Goal: Task Accomplishment & Management: Manage account settings

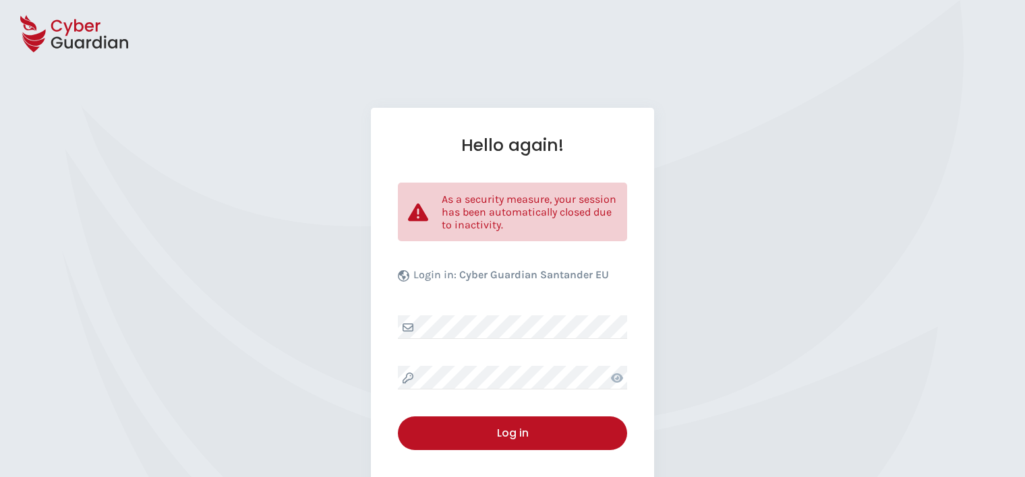
select select "English"
click at [471, 353] on div "Hello again! As a security measure, your session has been automatically closed …" at bounding box center [512, 329] width 283 height 442
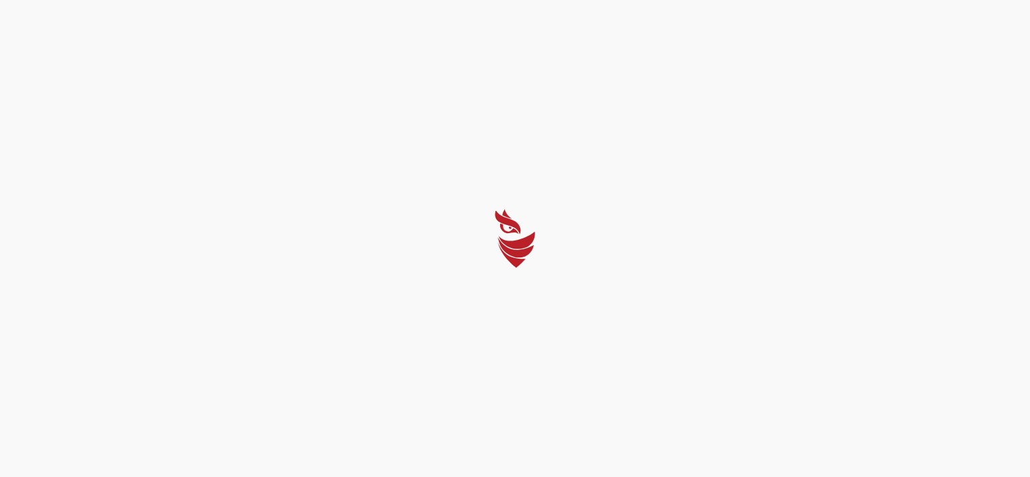
select select "English"
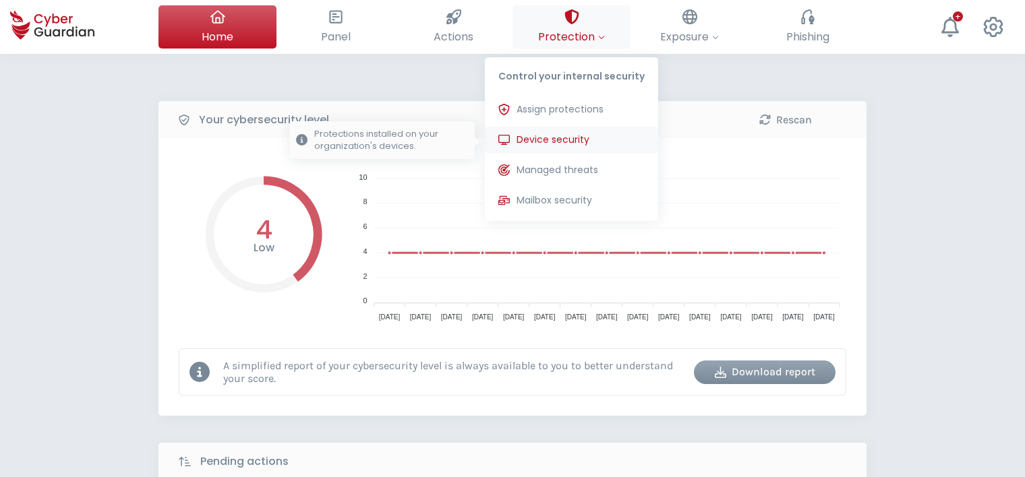
click at [568, 142] on span "Device security" at bounding box center [552, 140] width 73 height 14
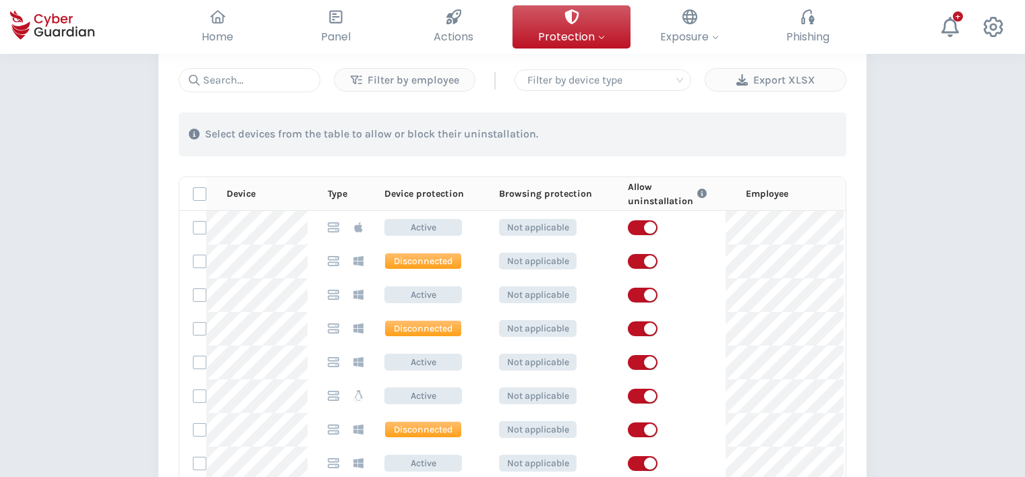
scroll to position [647, 0]
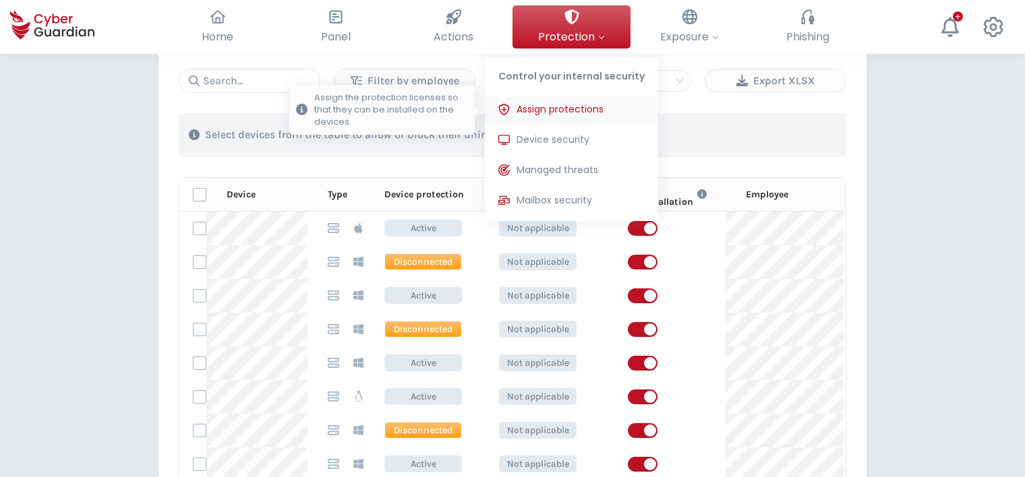
click at [569, 107] on span "Assign protections" at bounding box center [559, 109] width 87 height 14
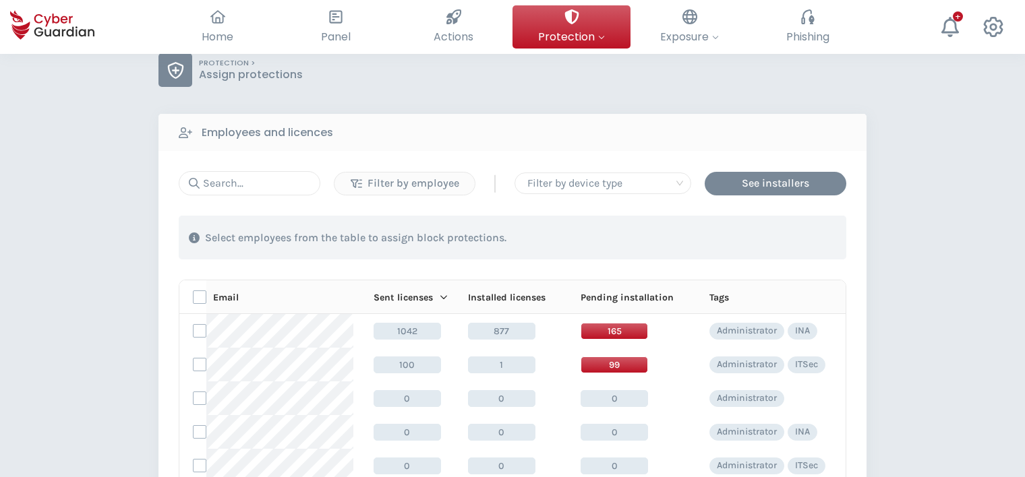
scroll to position [47, 0]
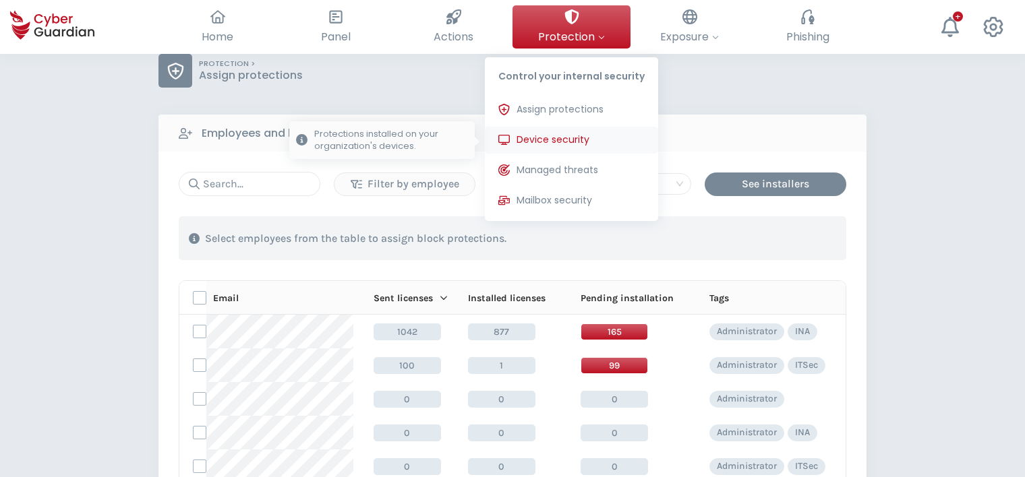
click at [547, 132] on button "Device security Protections installed on your organization's devices." at bounding box center [571, 140] width 173 height 27
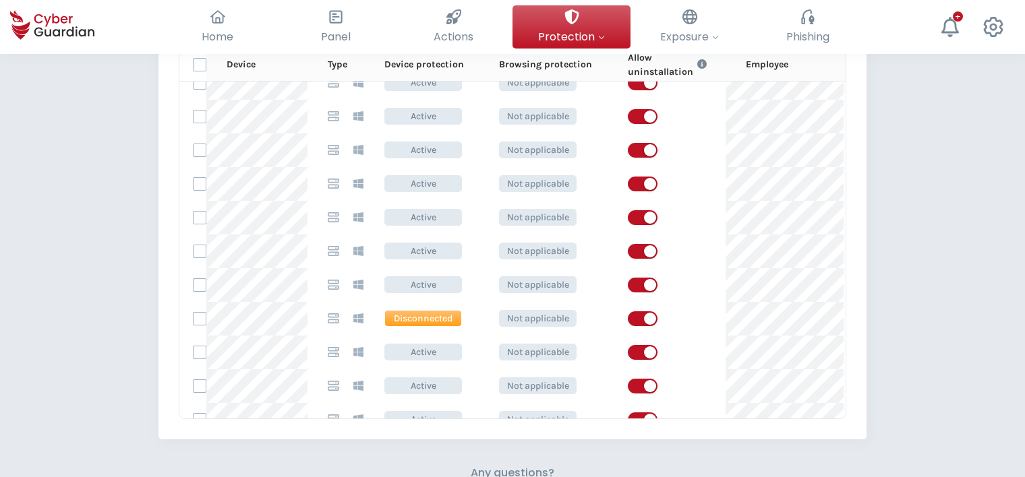
scroll to position [519, 0]
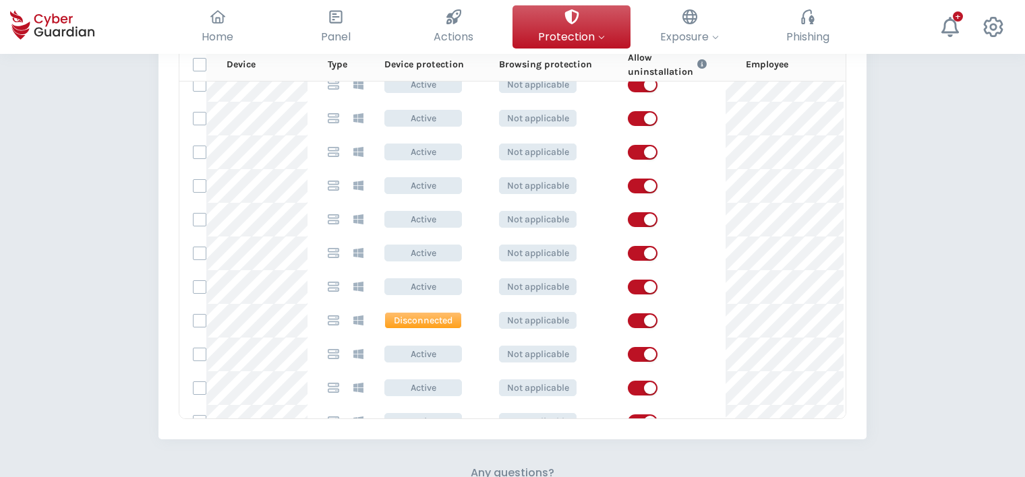
drag, startPoint x: 100, startPoint y: 280, endPoint x: 109, endPoint y: 283, distance: 9.8
click at [101, 280] on div "PROTECTION > Device security How does it work? Add employees Install the protec…" at bounding box center [512, 2] width 1025 height 1450
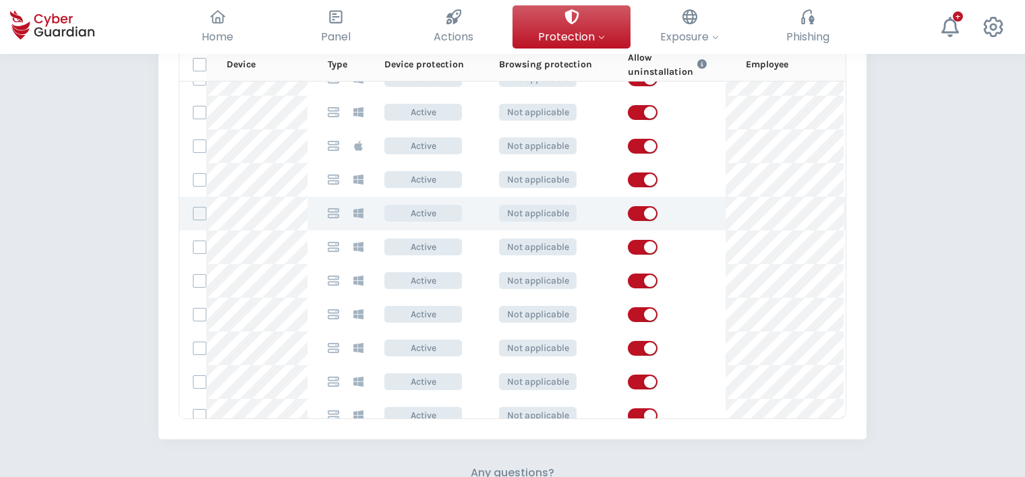
scroll to position [317, 0]
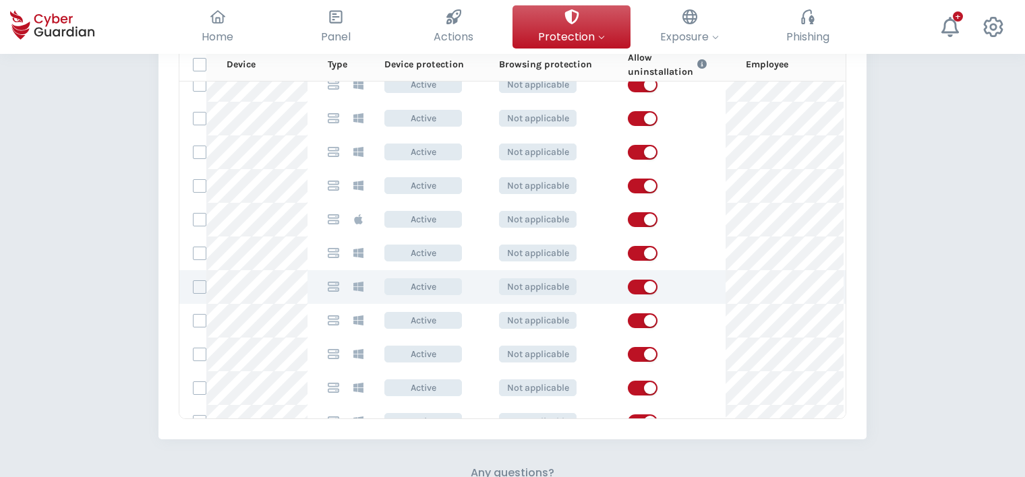
click at [427, 286] on span "Active" at bounding box center [423, 286] width 78 height 17
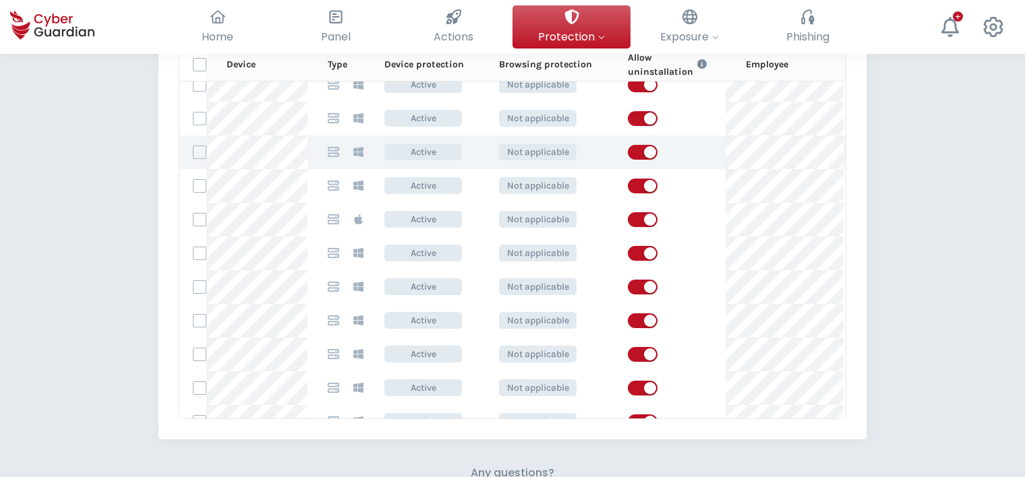
drag, startPoint x: 427, startPoint y: 286, endPoint x: 423, endPoint y: 154, distance: 132.2
click at [423, 154] on span "Active" at bounding box center [423, 152] width 78 height 17
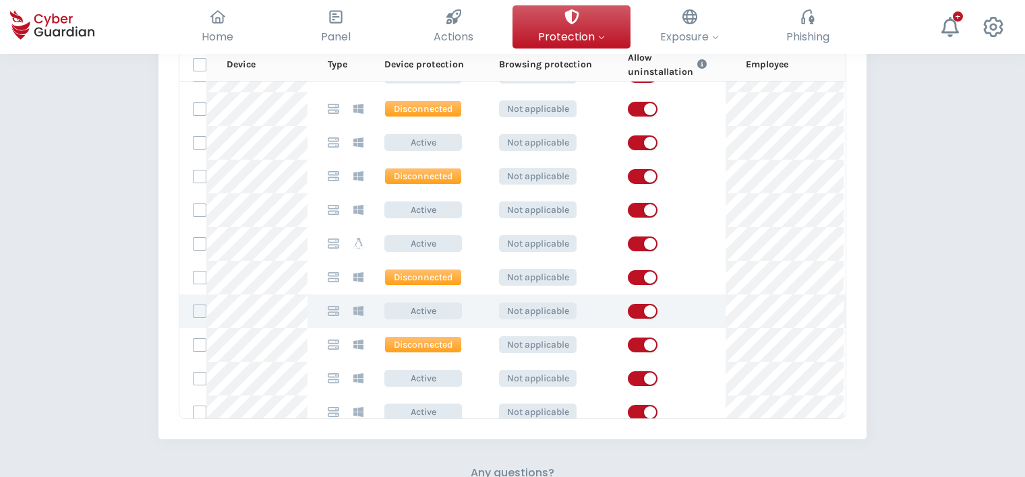
scroll to position [0, 0]
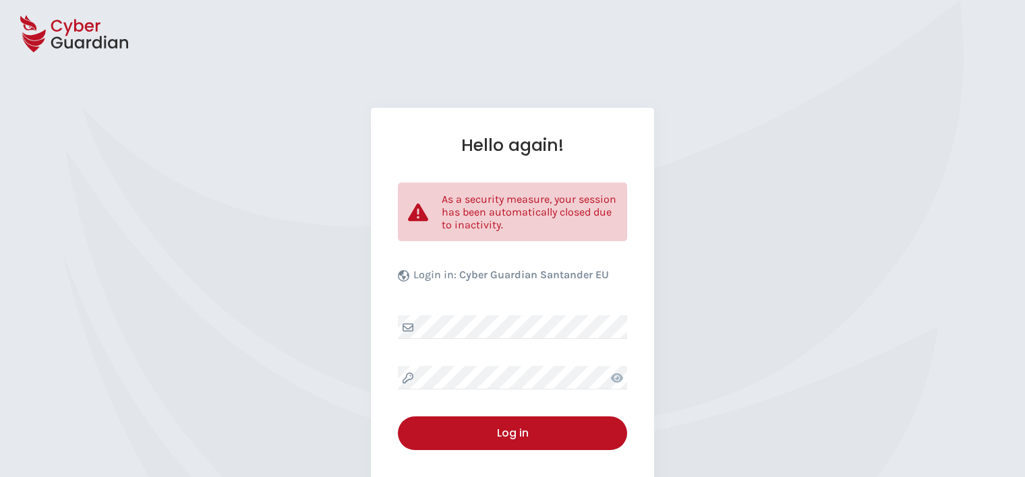
select select "English"
click at [444, 364] on div "Hello again! As a security measure, your session has been automatically closed …" at bounding box center [512, 329] width 283 height 442
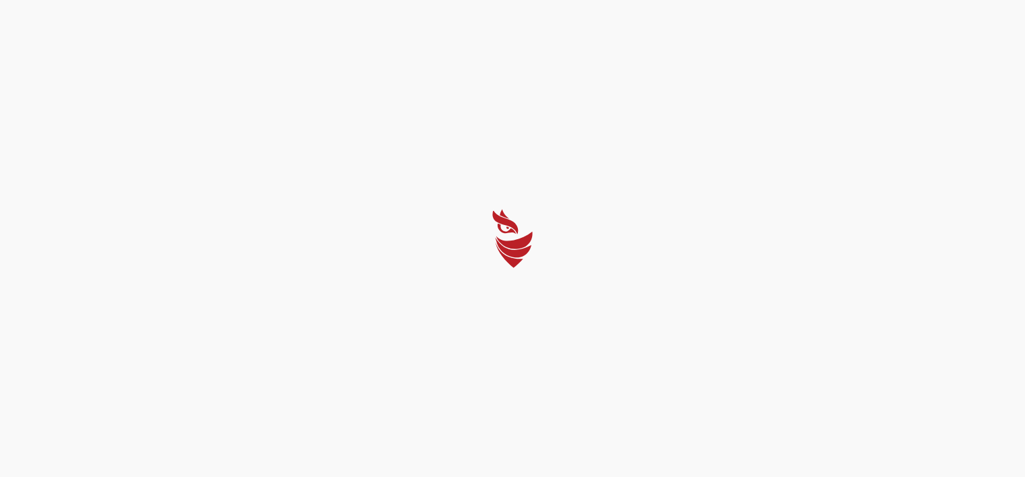
select select "English"
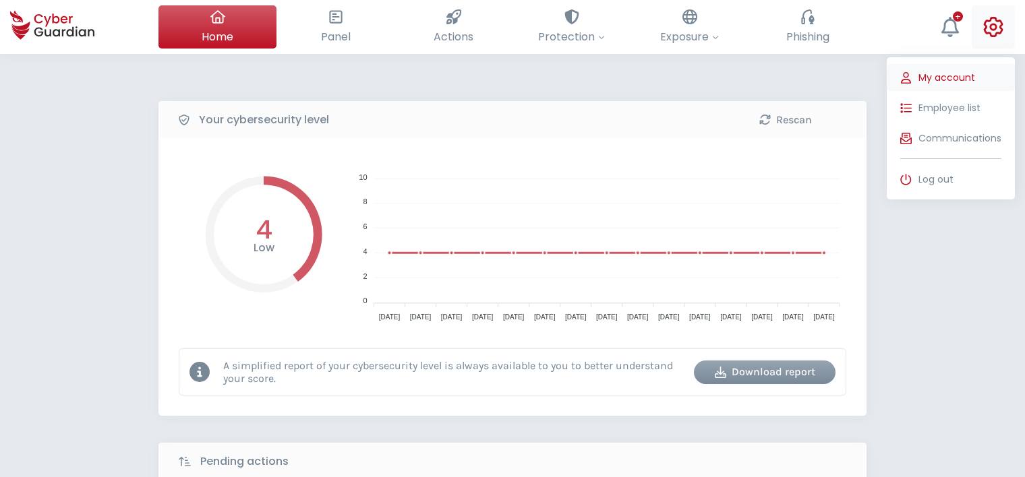
click at [959, 81] on span "My account" at bounding box center [946, 78] width 57 height 14
select select "English"
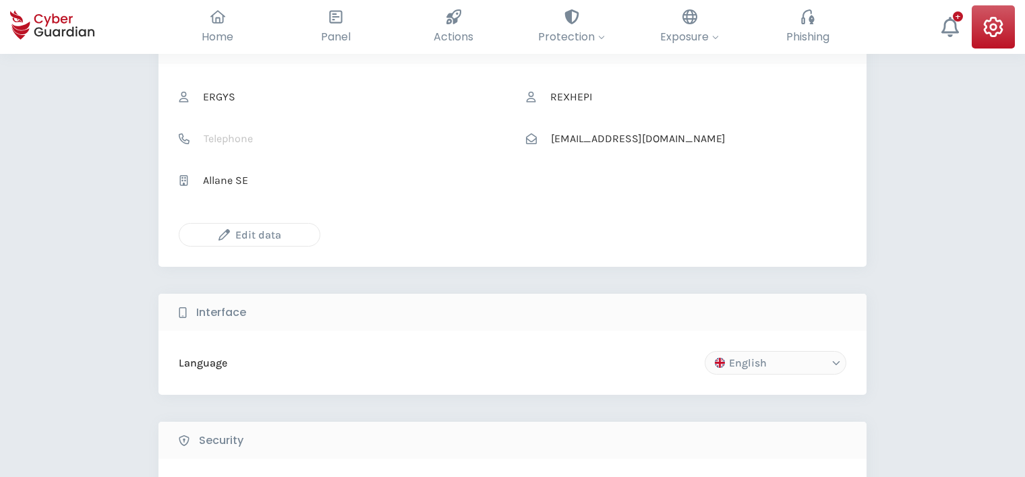
scroll to position [121, 0]
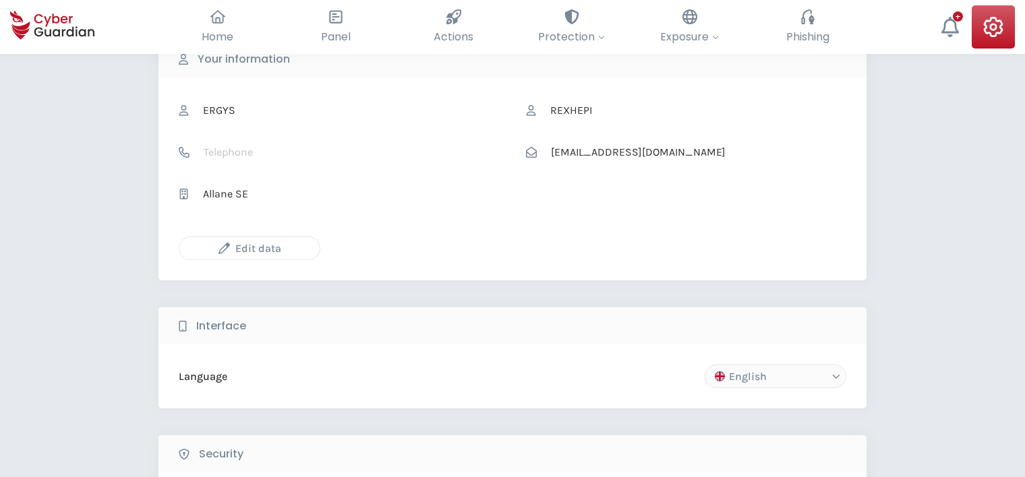
click at [264, 247] on div "Edit data" at bounding box center [249, 248] width 120 height 17
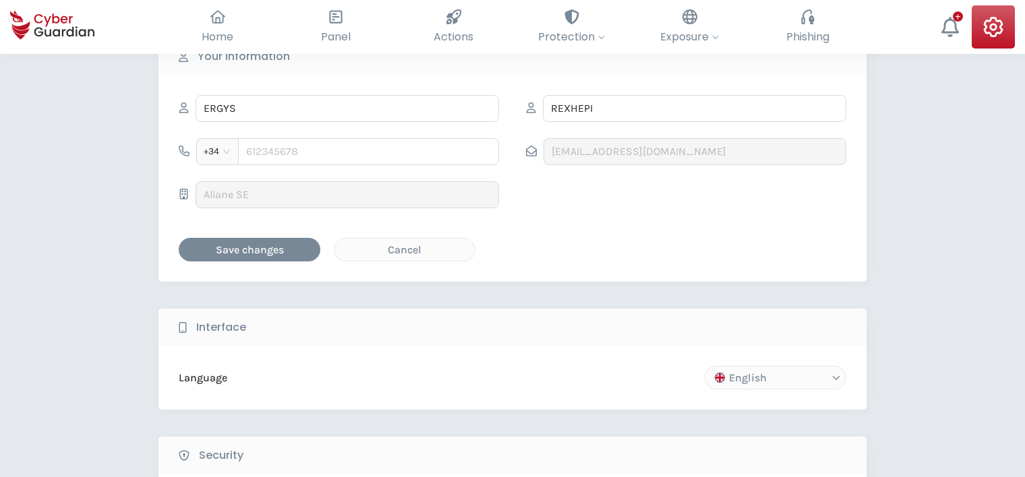
scroll to position [0, 0]
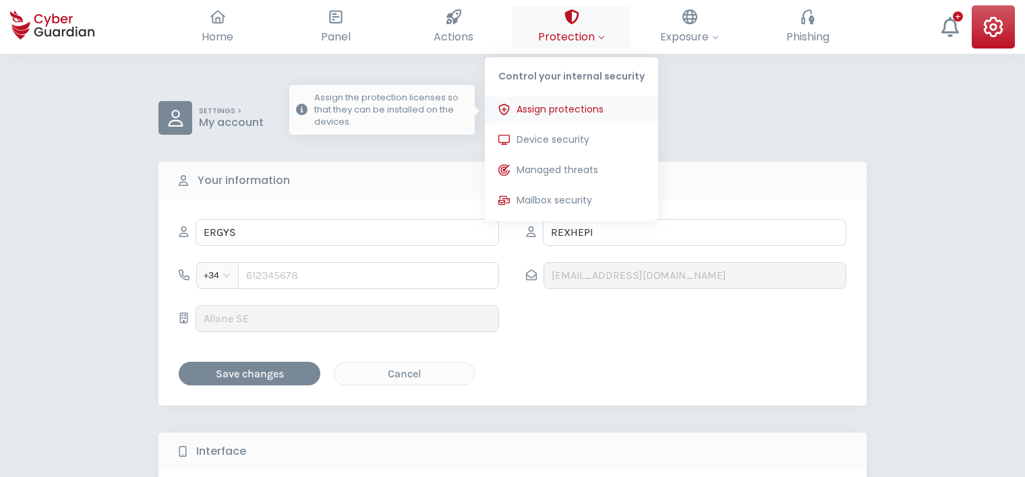
click at [565, 108] on span "Assign protections" at bounding box center [559, 109] width 87 height 14
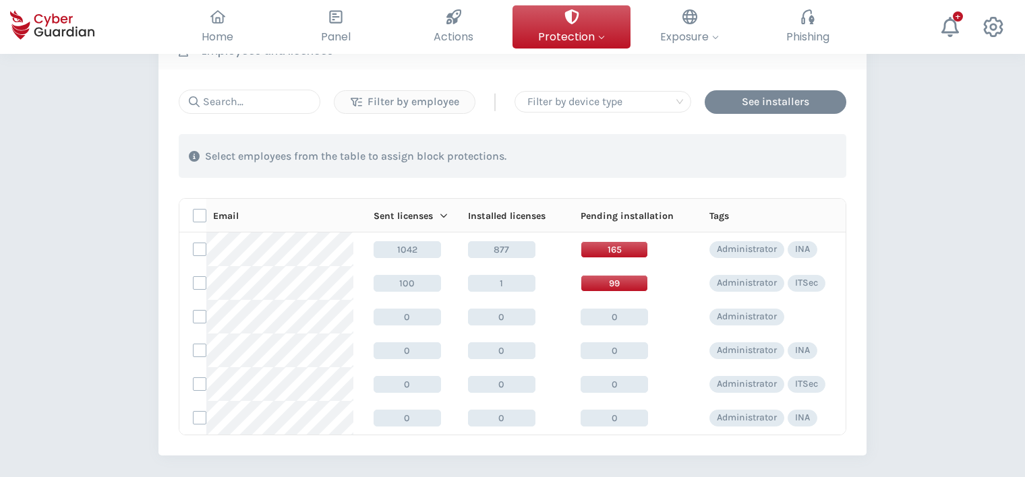
scroll to position [135, 0]
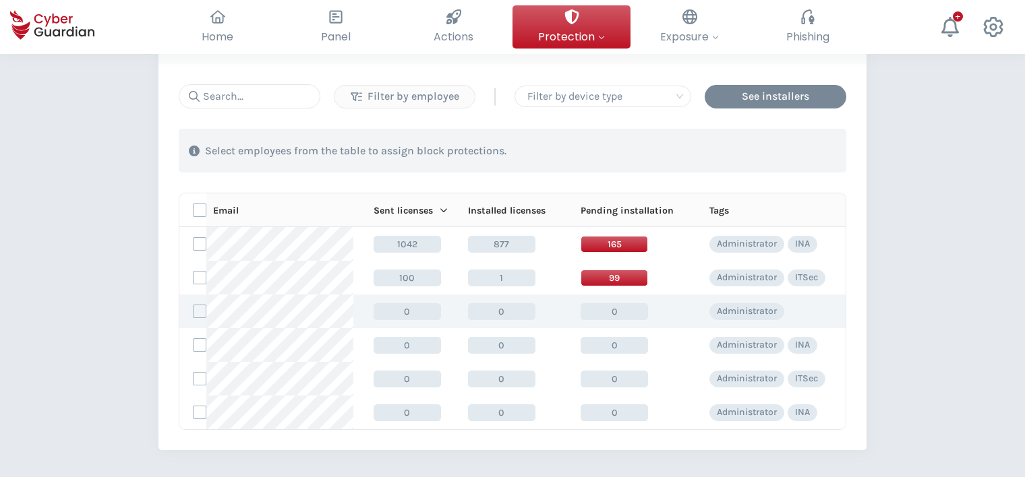
click at [189, 316] on td at bounding box center [192, 312] width 27 height 34
click at [197, 315] on label at bounding box center [199, 311] width 13 height 13
click at [193, 315] on input "checkbox" at bounding box center [193, 311] width 0 height 12
click at [200, 307] on icon at bounding box center [199, 311] width 9 height 9
click at [193, 307] on input "checkbox" at bounding box center [193, 311] width 0 height 12
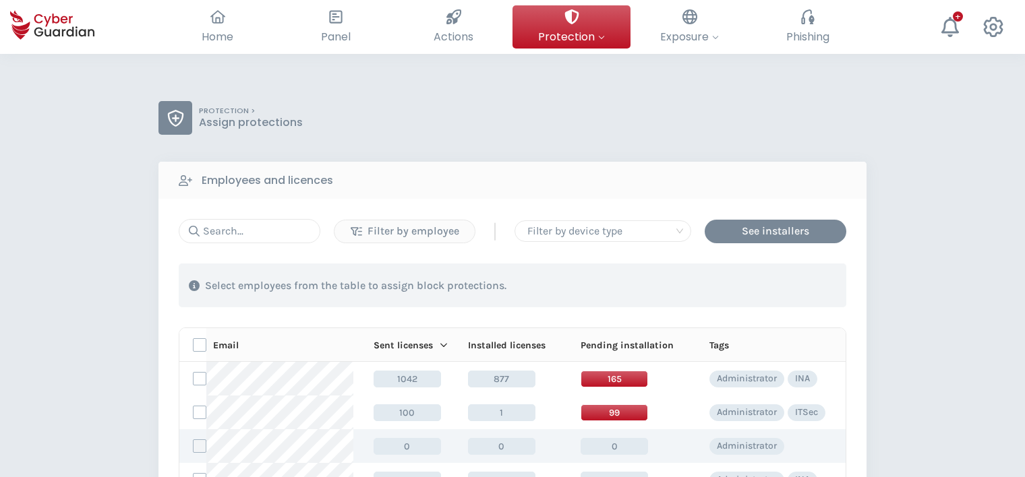
scroll to position [0, 0]
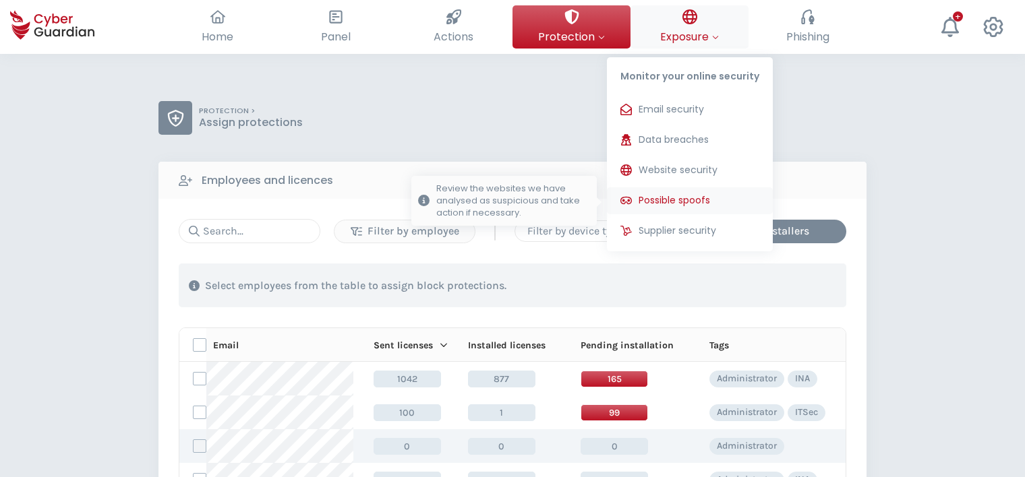
click at [682, 197] on span "Possible spoofs" at bounding box center [673, 200] width 71 height 14
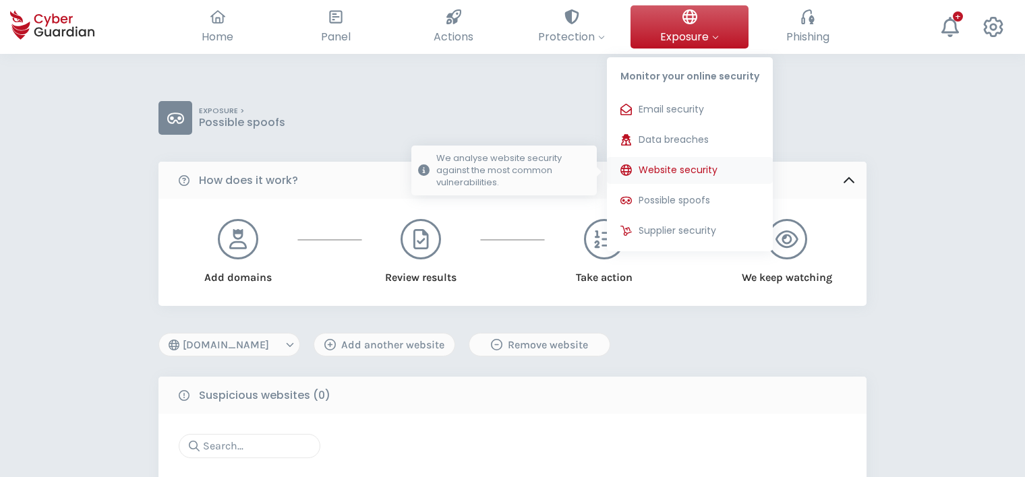
click at [674, 170] on span "Website security" at bounding box center [677, 170] width 79 height 14
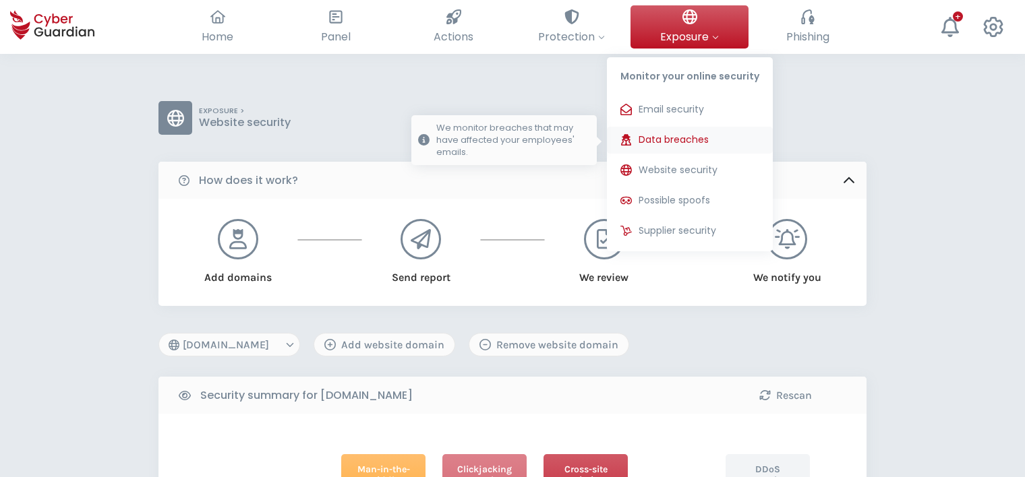
click at [682, 137] on span "Data breaches" at bounding box center [673, 140] width 70 height 14
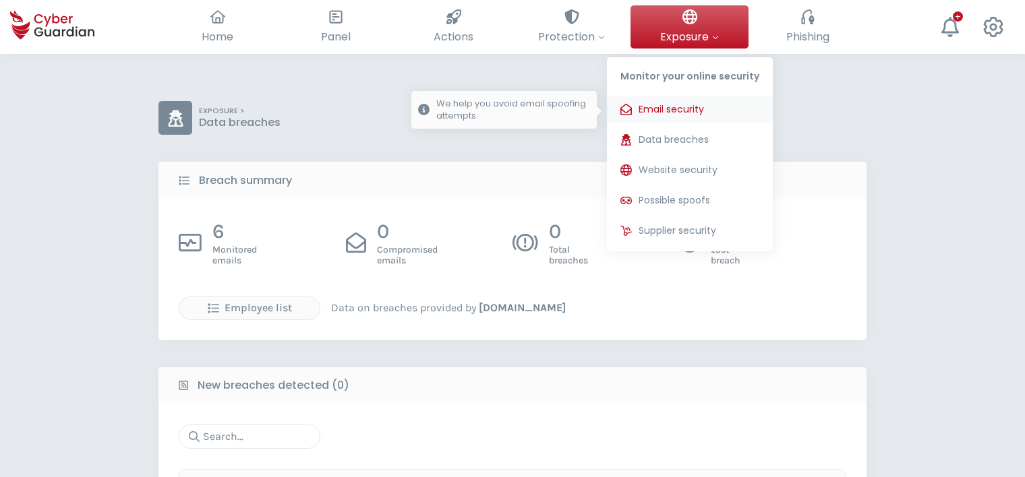
click at [686, 105] on span "Email security" at bounding box center [670, 109] width 65 height 14
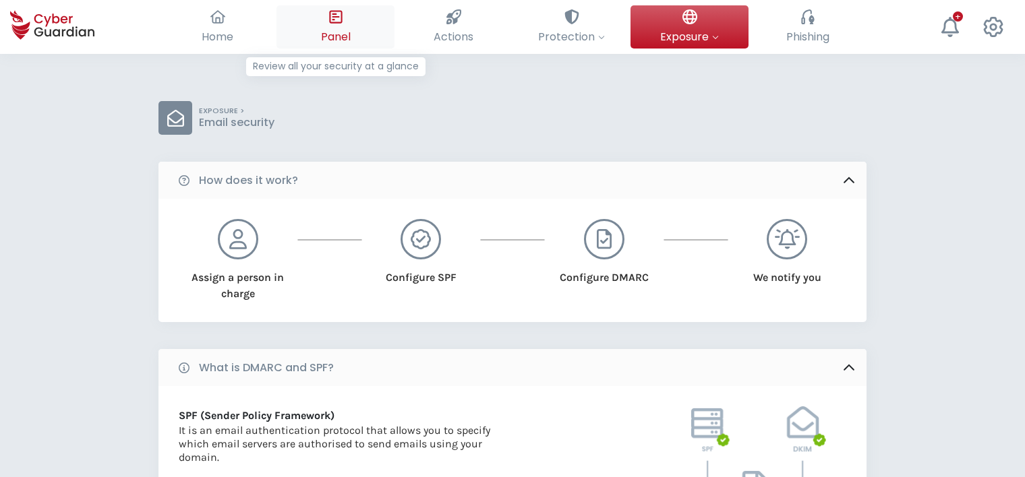
click at [336, 24] on icon at bounding box center [335, 16] width 15 height 15
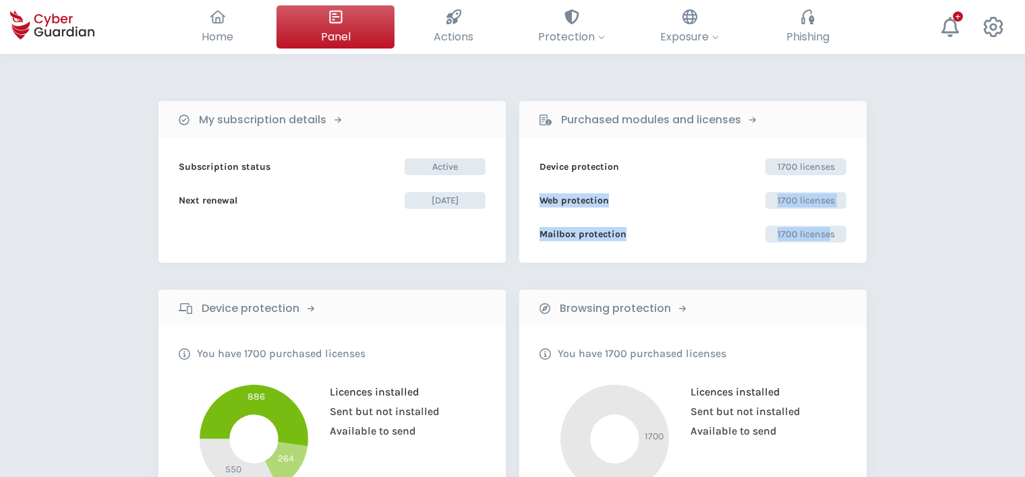
drag, startPoint x: 830, startPoint y: 235, endPoint x: 523, endPoint y: 189, distance: 310.2
click at [523, 189] on div "Device protection 1700 licenses Web protection 1700 licenses Mailbox protection…" at bounding box center [692, 200] width 347 height 125
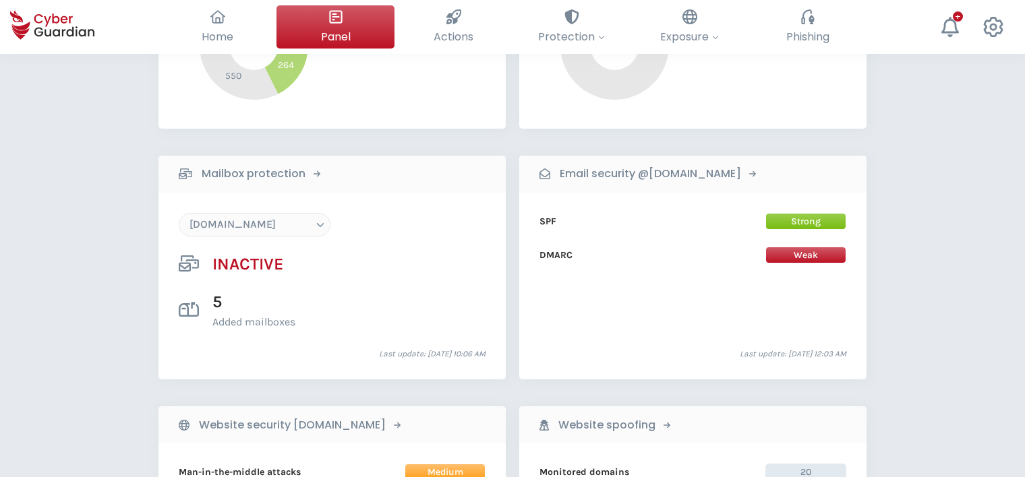
scroll to position [405, 0]
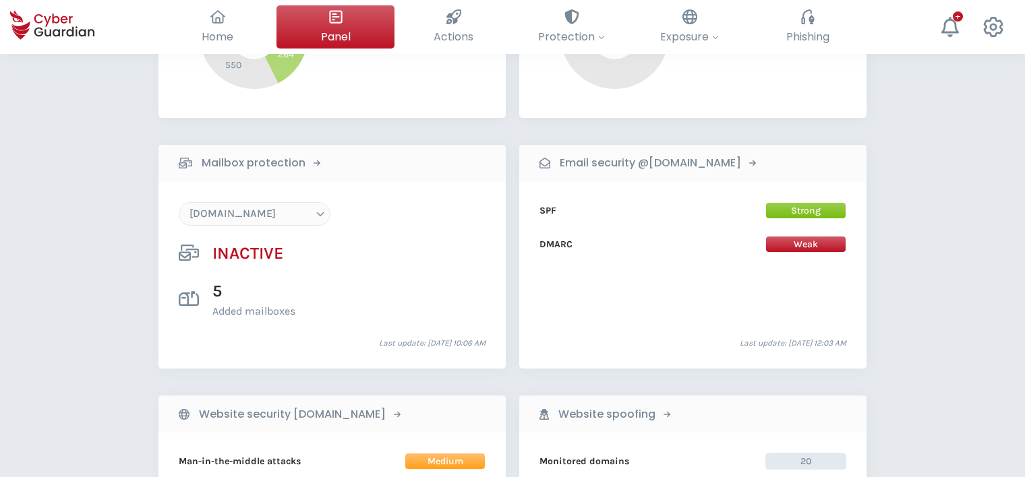
click at [311, 216] on select "[DOMAIN_NAME]" at bounding box center [255, 214] width 152 height 24
click at [578, 316] on div "SPF Strong DMARC Weak Last update: [DATE] 12:03 AM" at bounding box center [692, 275] width 307 height 147
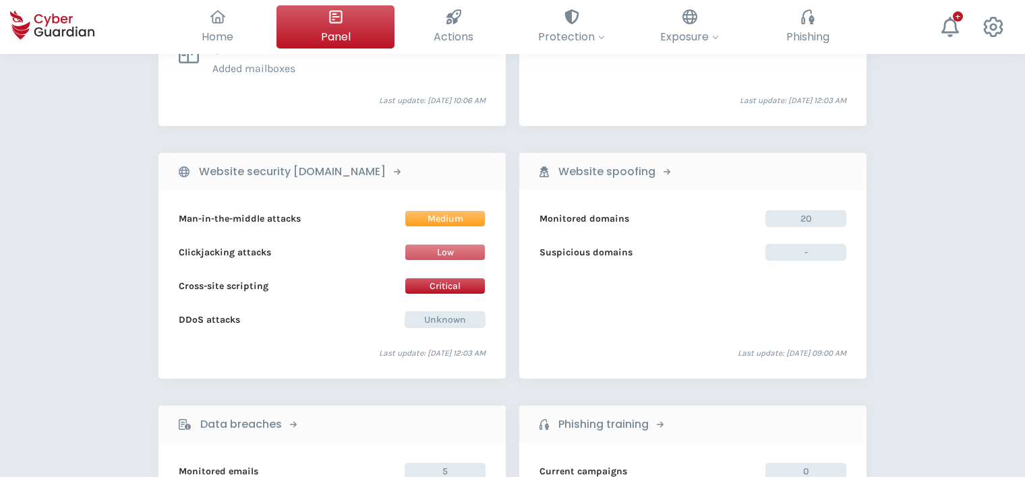
scroll to position [674, 0]
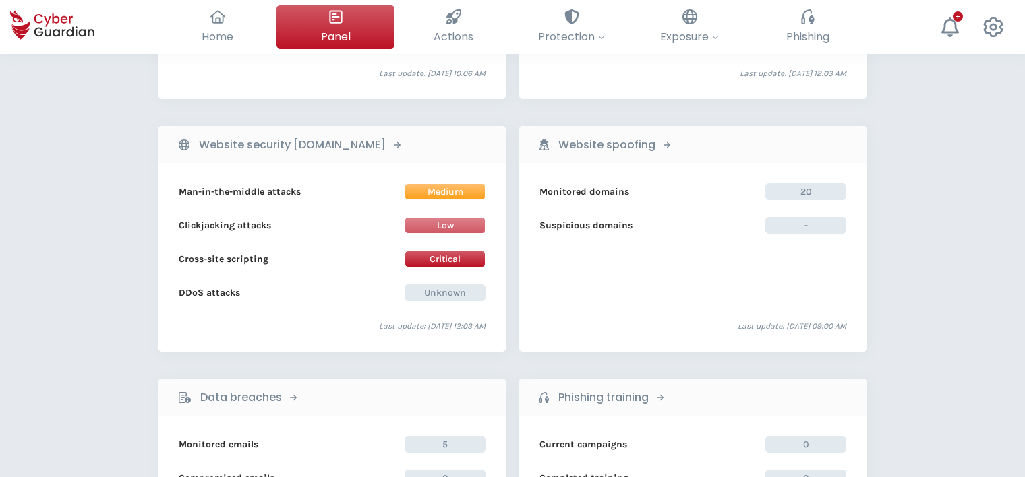
click at [800, 188] on span "20" at bounding box center [805, 191] width 81 height 17
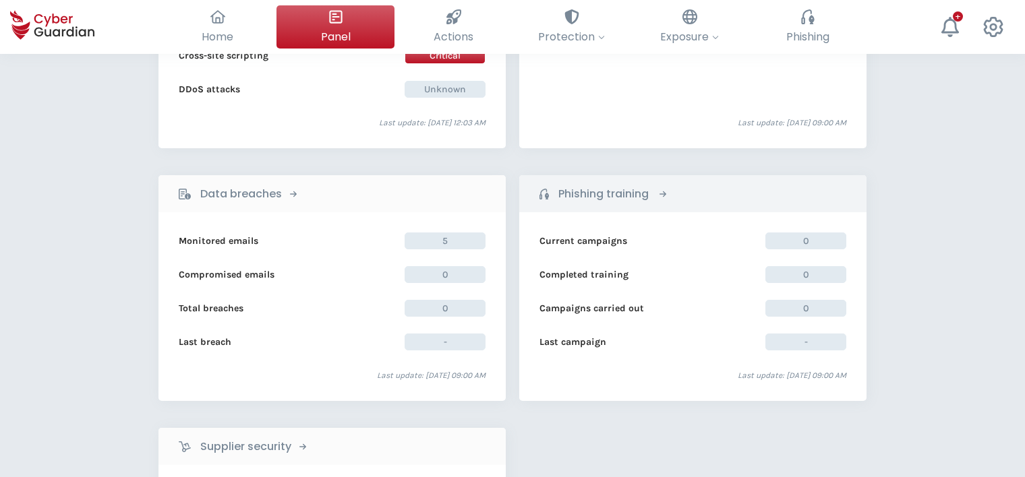
scroll to position [876, 0]
drag, startPoint x: 461, startPoint y: 239, endPoint x: 423, endPoint y: 239, distance: 37.8
click at [423, 239] on span "5" at bounding box center [445, 242] width 81 height 17
drag, startPoint x: 423, startPoint y: 239, endPoint x: 273, endPoint y: 229, distance: 150.7
click at [273, 229] on div "Monitored emails 5 Compromised emails 0 Total breaches 0 Last breach - Last upd…" at bounding box center [331, 308] width 347 height 189
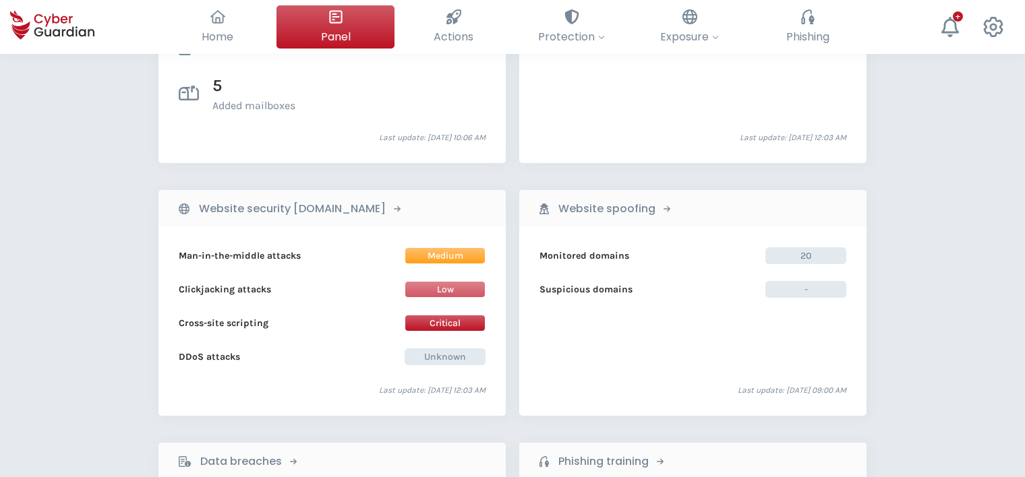
scroll to position [607, 0]
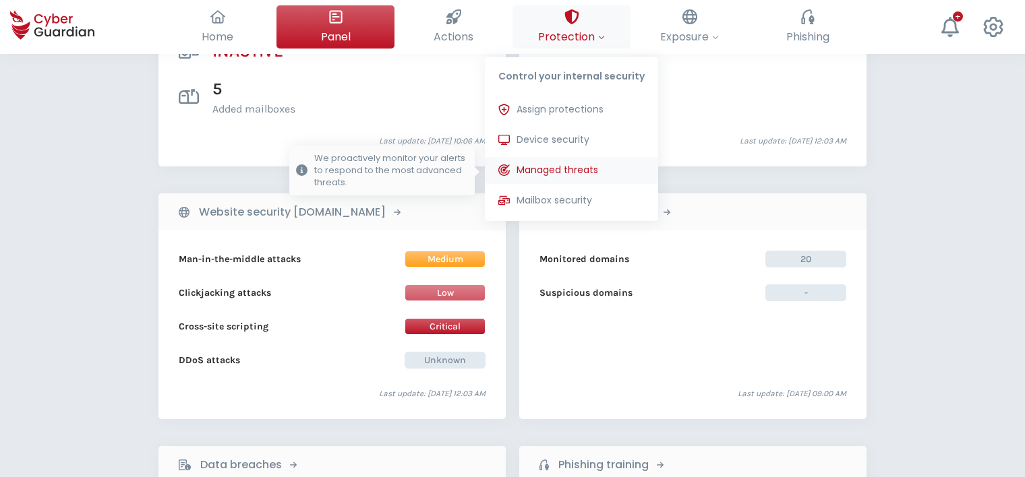
click at [569, 173] on span "Managed threats" at bounding box center [557, 170] width 82 height 14
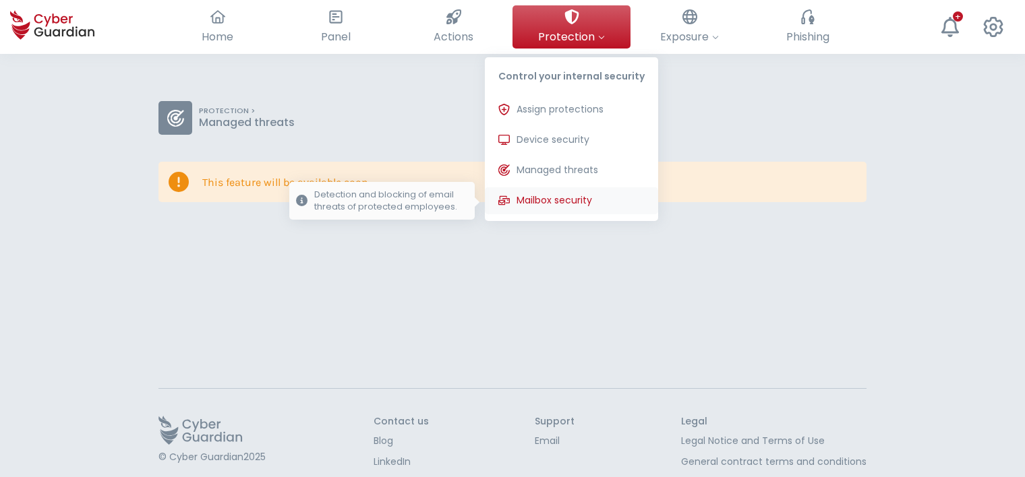
click at [572, 196] on span "Mailbox security" at bounding box center [554, 200] width 76 height 14
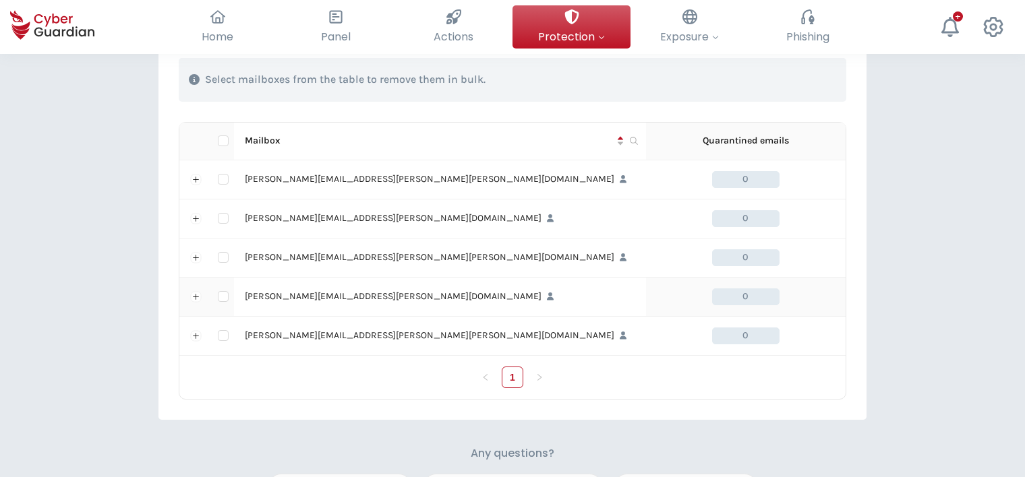
scroll to position [539, 0]
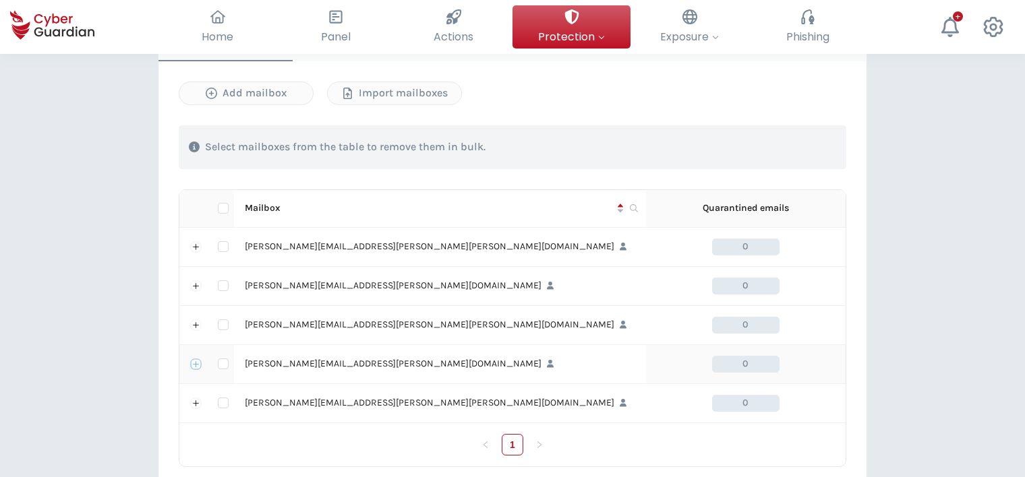
click at [196, 363] on button "Expand row" at bounding box center [196, 364] width 11 height 11
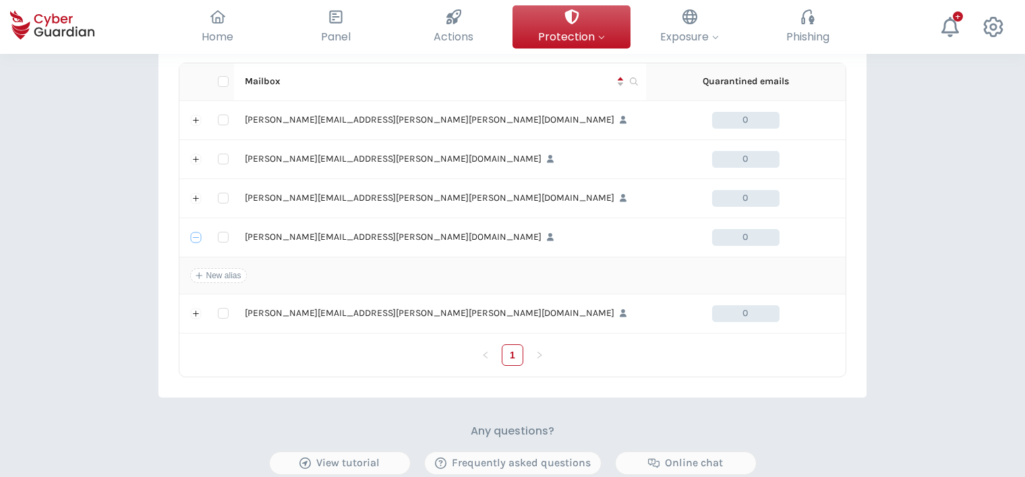
scroll to position [674, 0]
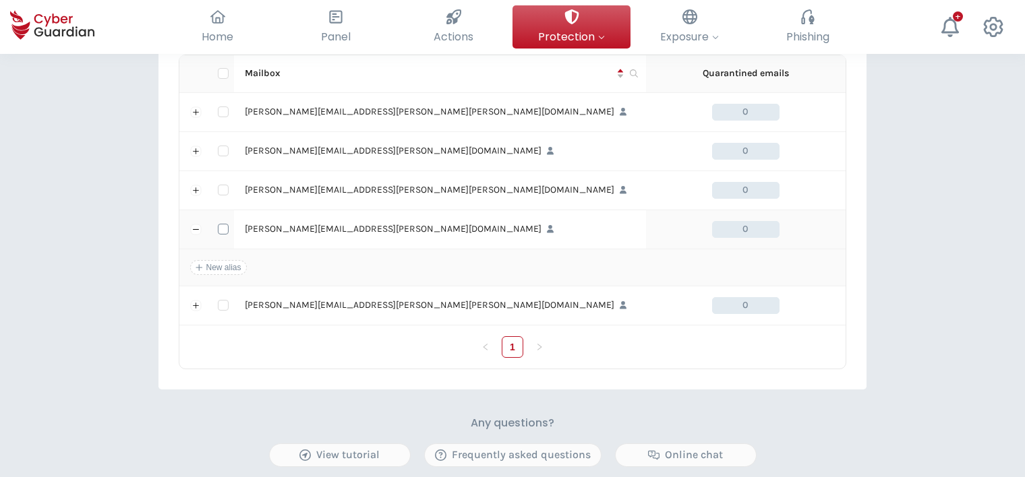
click at [221, 227] on input "checkbox" at bounding box center [223, 229] width 11 height 11
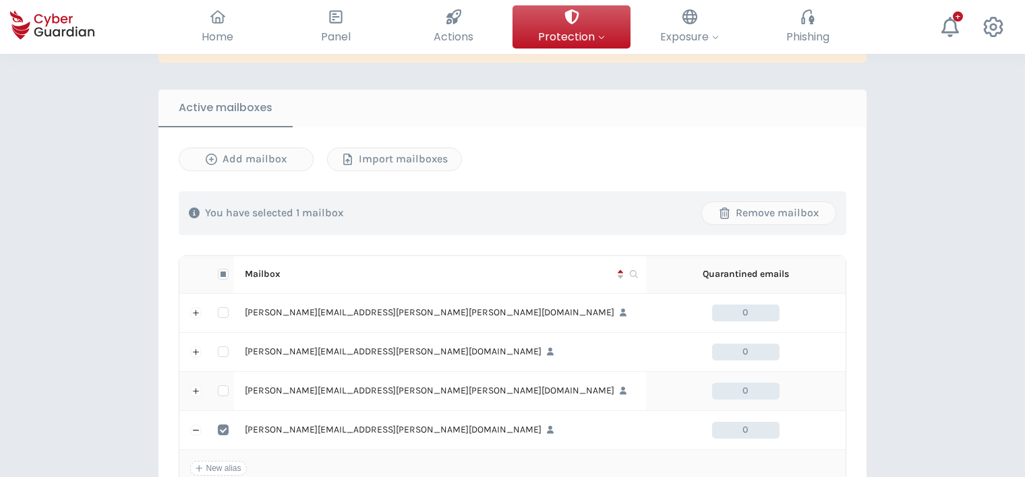
scroll to position [472, 0]
click at [224, 428] on input "checkbox" at bounding box center [223, 431] width 11 height 11
checkbox input "false"
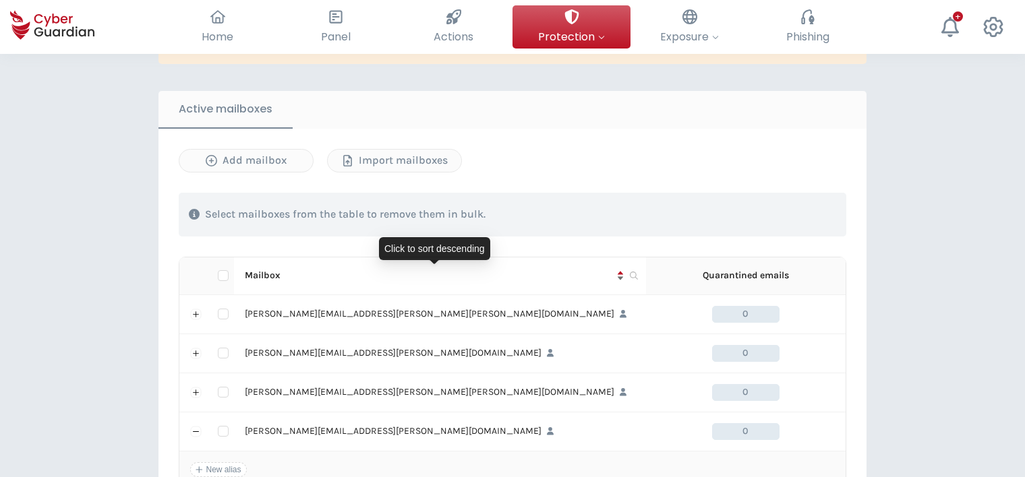
scroll to position [337, 0]
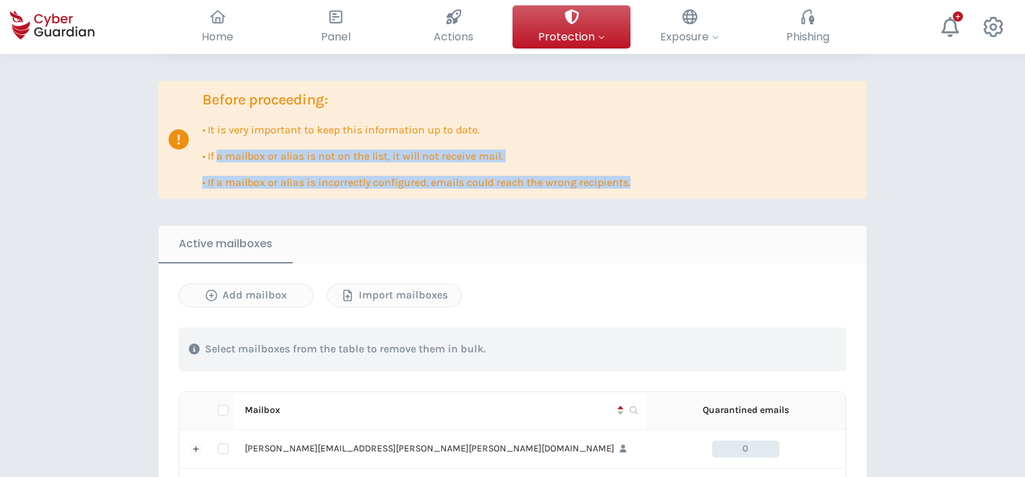
drag, startPoint x: 216, startPoint y: 156, endPoint x: 603, endPoint y: 181, distance: 387.1
click at [603, 181] on div "Before proceeding: • It is very important to keep this information up to date. …" at bounding box center [416, 140] width 428 height 98
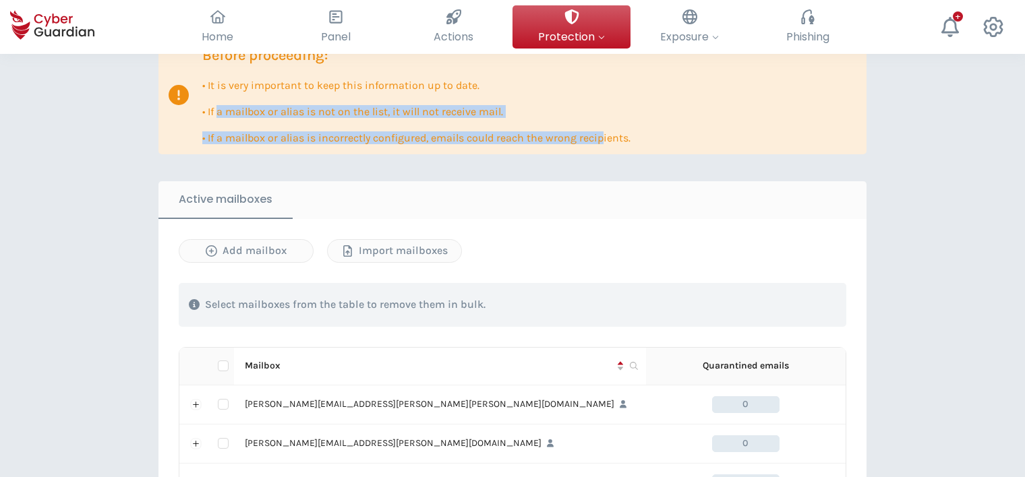
scroll to position [405, 0]
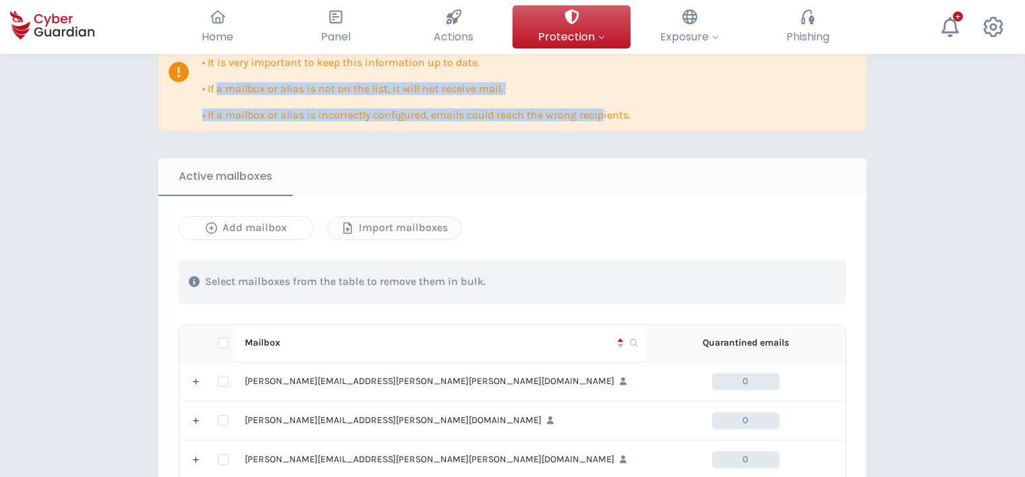
click at [239, 228] on div "Add mailbox" at bounding box center [245, 228] width 113 height 16
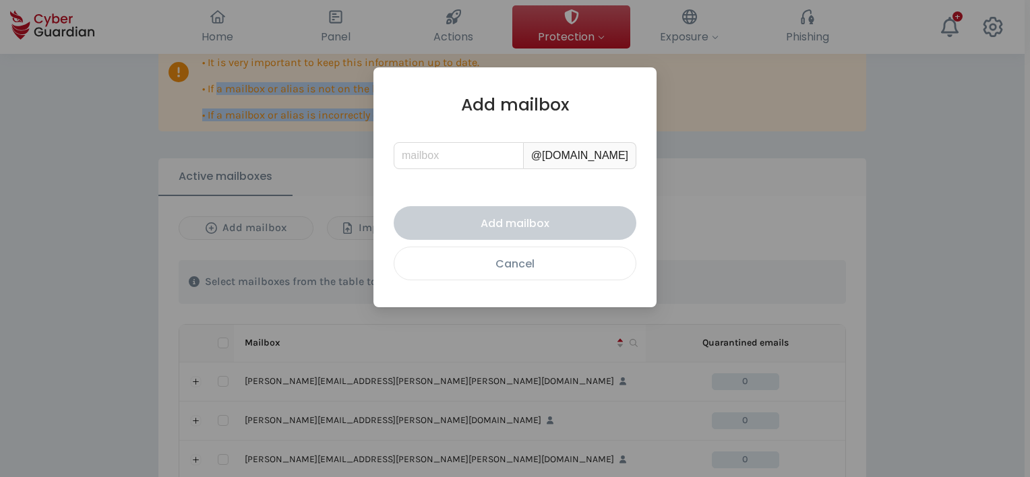
click at [531, 269] on div "Cancel" at bounding box center [515, 264] width 221 height 17
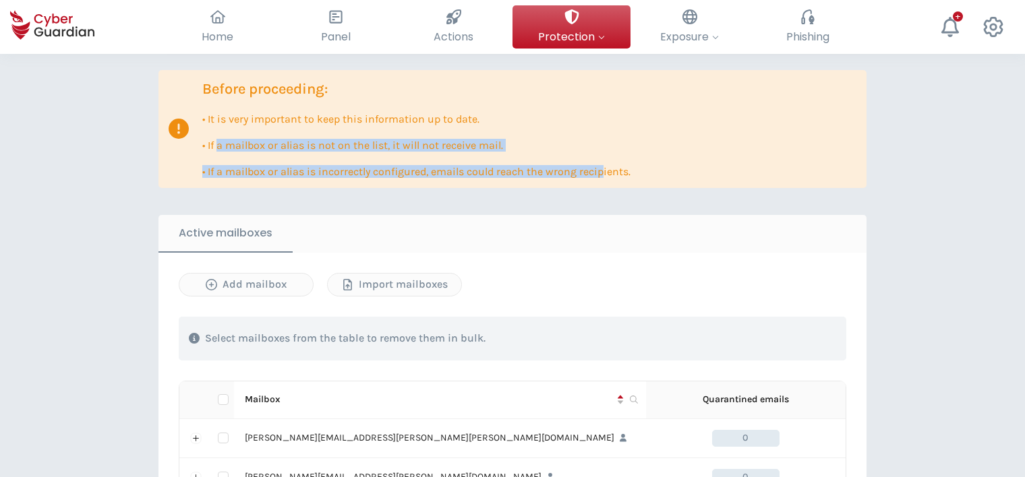
scroll to position [131, 0]
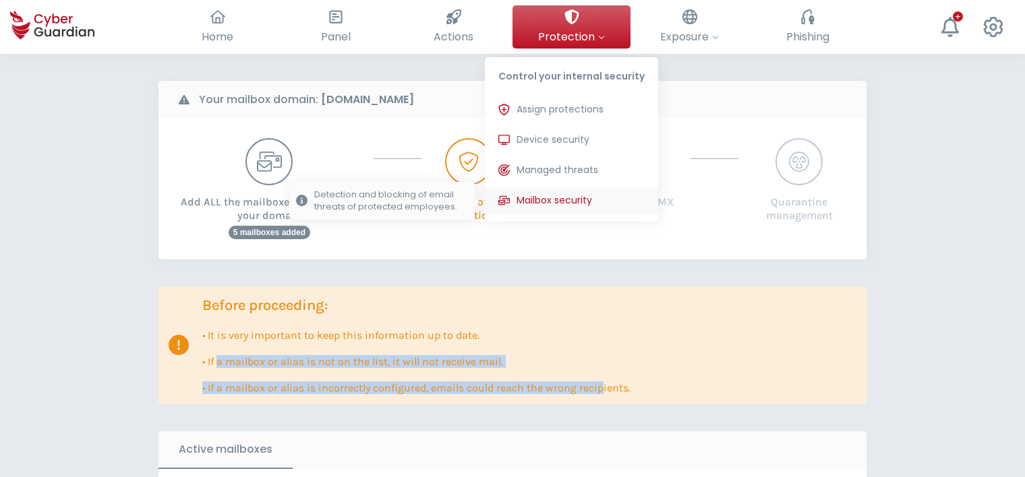
click at [559, 196] on span "Mailbox security" at bounding box center [554, 200] width 76 height 14
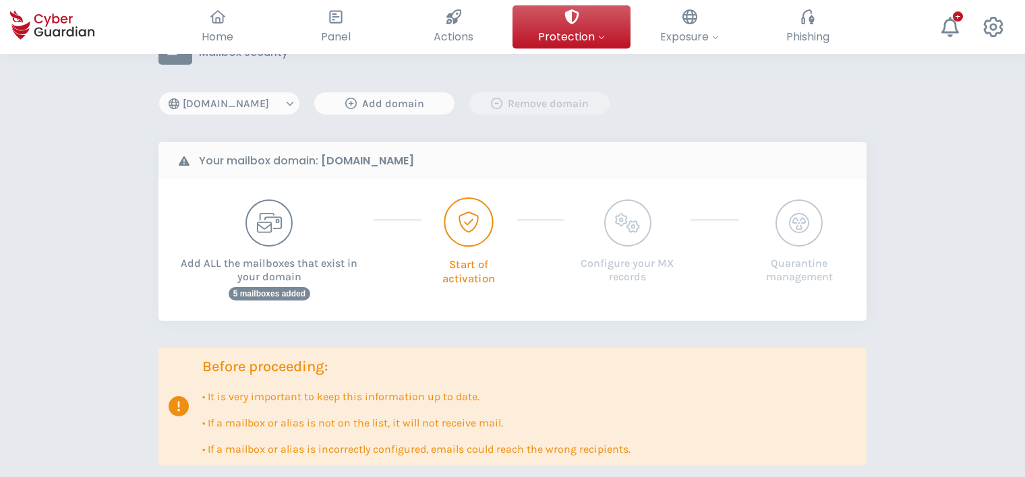
scroll to position [64, 0]
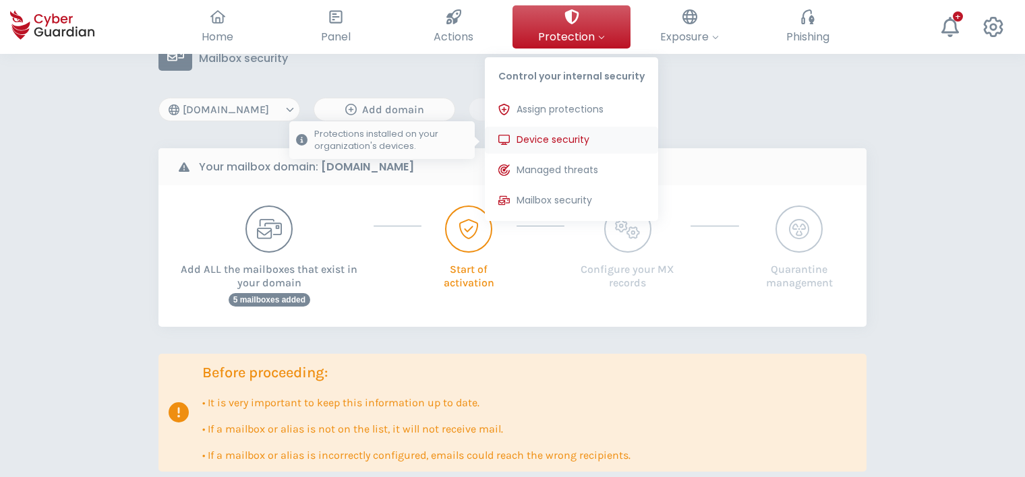
click at [564, 138] on span "Device security" at bounding box center [552, 140] width 73 height 14
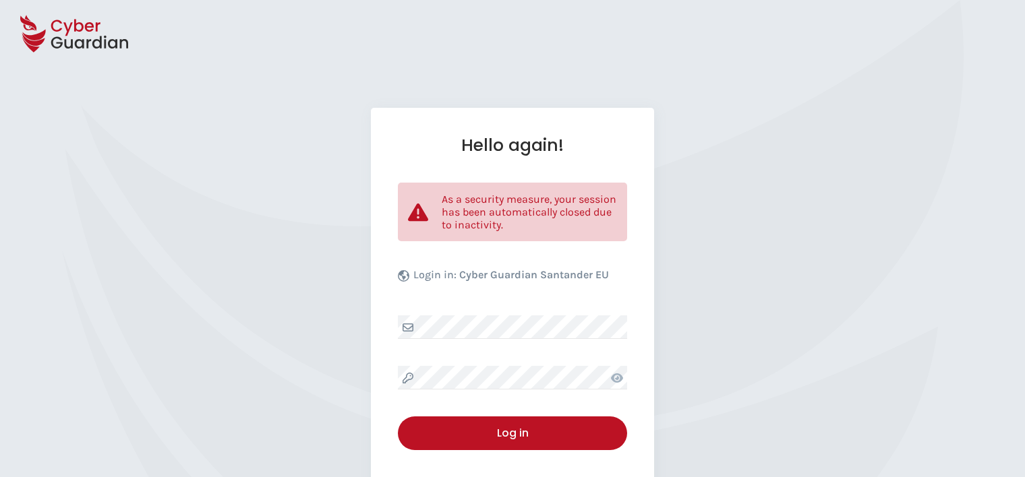
select select "English"
